Goal: Find specific page/section: Find specific page/section

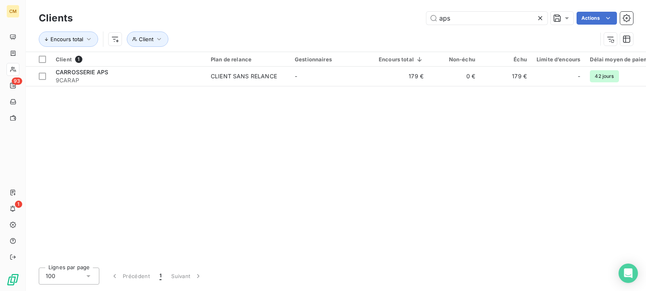
type input "aps"
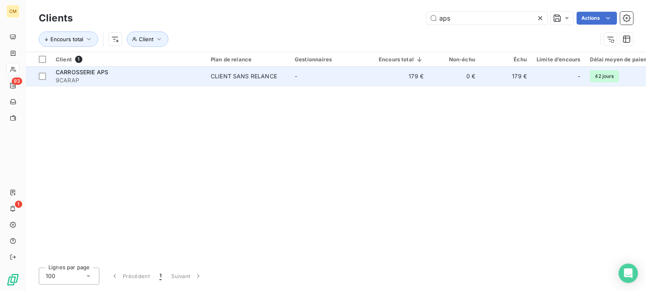
click at [301, 76] on td "-" at bounding box center [332, 76] width 84 height 19
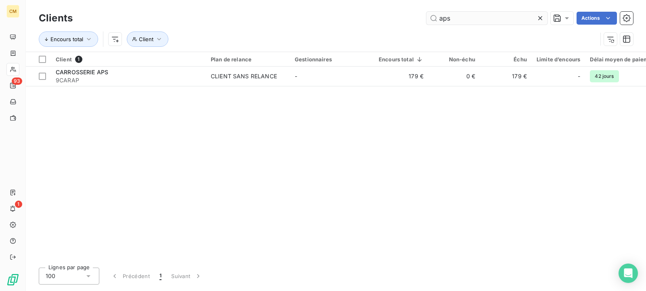
drag, startPoint x: 455, startPoint y: 22, endPoint x: 441, endPoint y: 21, distance: 14.6
click at [441, 21] on input "aps" at bounding box center [487, 18] width 121 height 13
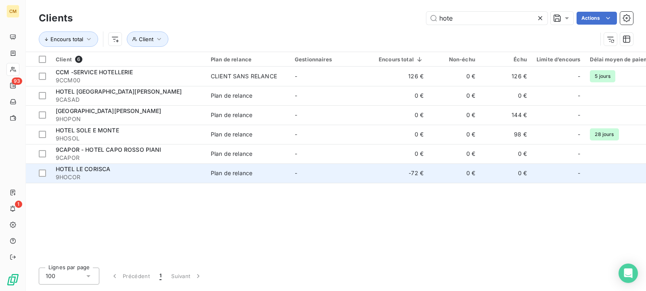
type input "hote"
click at [212, 174] on div "Plan de relance" at bounding box center [232, 173] width 42 height 8
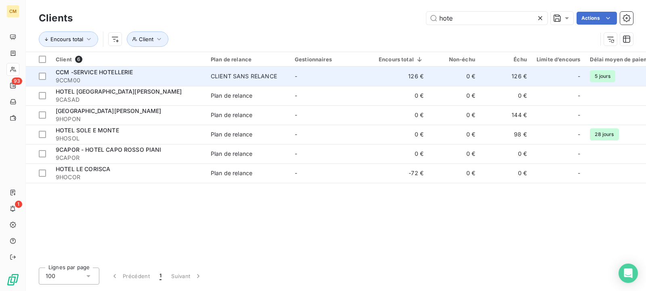
click at [282, 80] on td "CLIENT SANS RELANCE" at bounding box center [248, 76] width 84 height 19
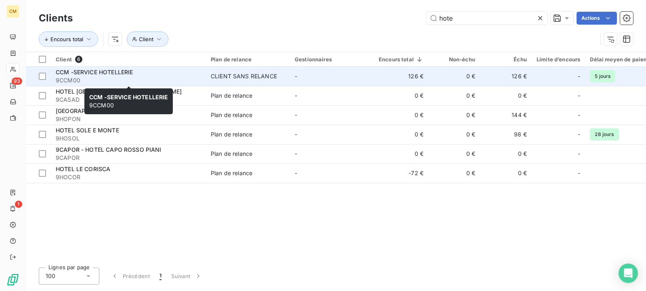
click at [135, 74] on div "CCM -SERVICE HOTELLERIE" at bounding box center [128, 72] width 145 height 8
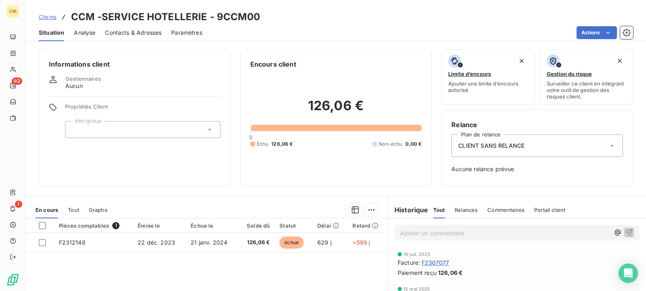
scroll to position [82, 0]
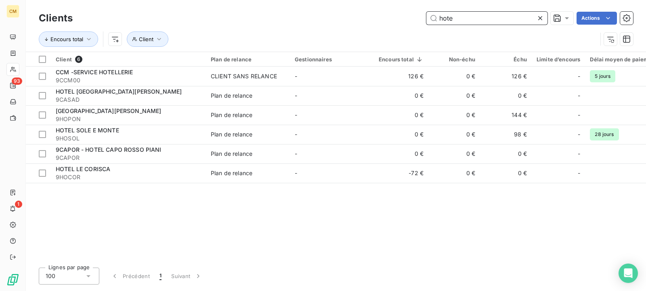
drag, startPoint x: 457, startPoint y: 16, endPoint x: 257, endPoint y: -16, distance: 202.1
click at [427, 12] on input "hote" at bounding box center [487, 18] width 121 height 13
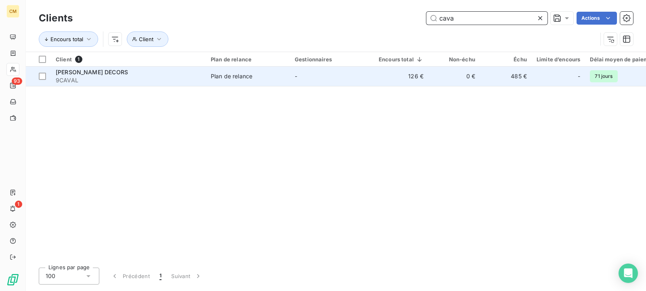
type input "cava"
click at [207, 75] on td "Plan de relance" at bounding box center [248, 76] width 84 height 19
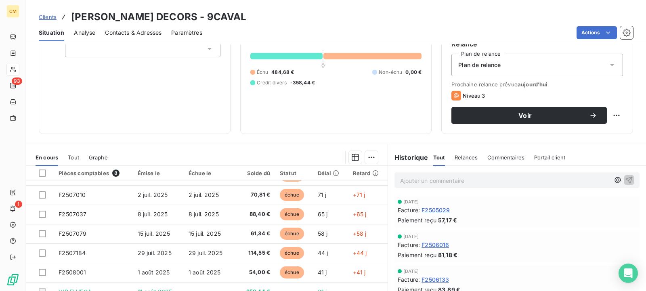
scroll to position [12, 0]
